Goal: Information Seeking & Learning: Learn about a topic

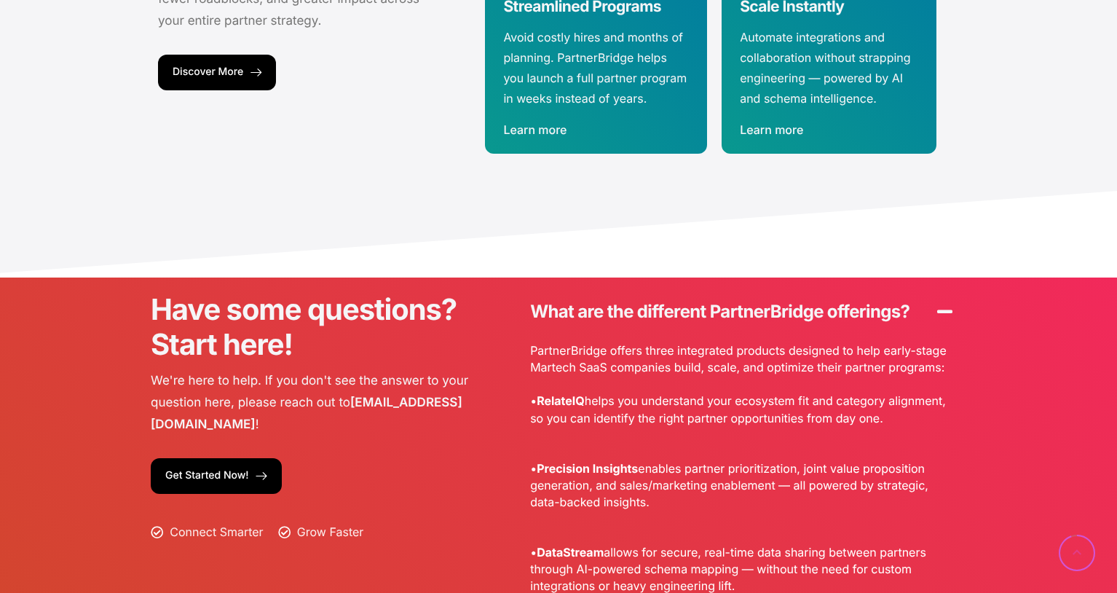
scroll to position [4004, 0]
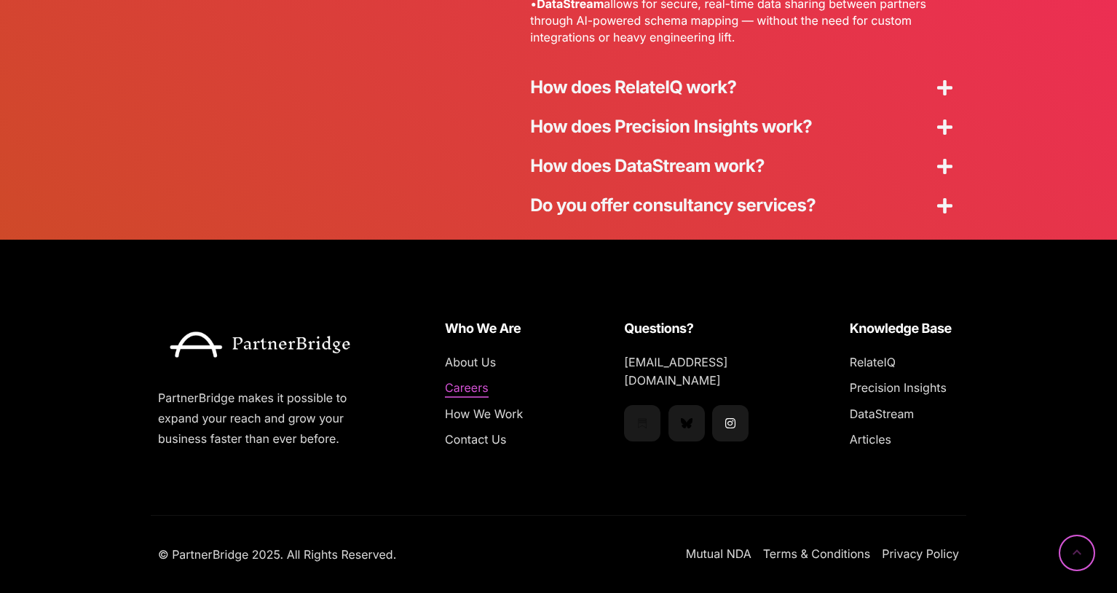
click at [466, 393] on span "Careers" at bounding box center [467, 388] width 44 height 19
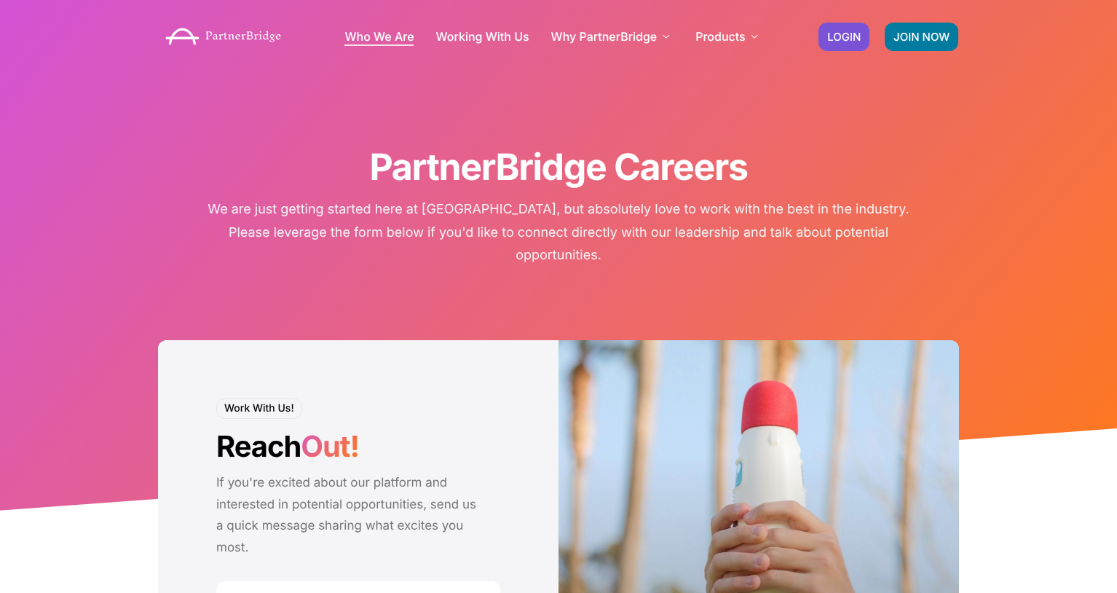
click at [360, 37] on link "Who We Are" at bounding box center [379, 37] width 69 height 12
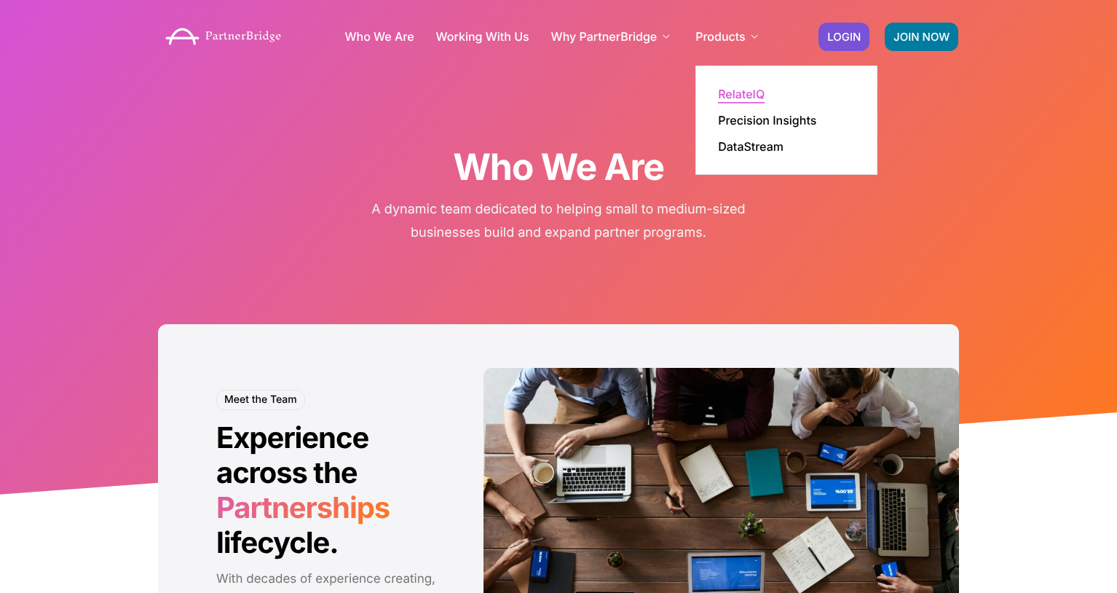
click at [735, 94] on link "RelateIQ" at bounding box center [741, 94] width 47 height 12
